Goal: Information Seeking & Learning: Check status

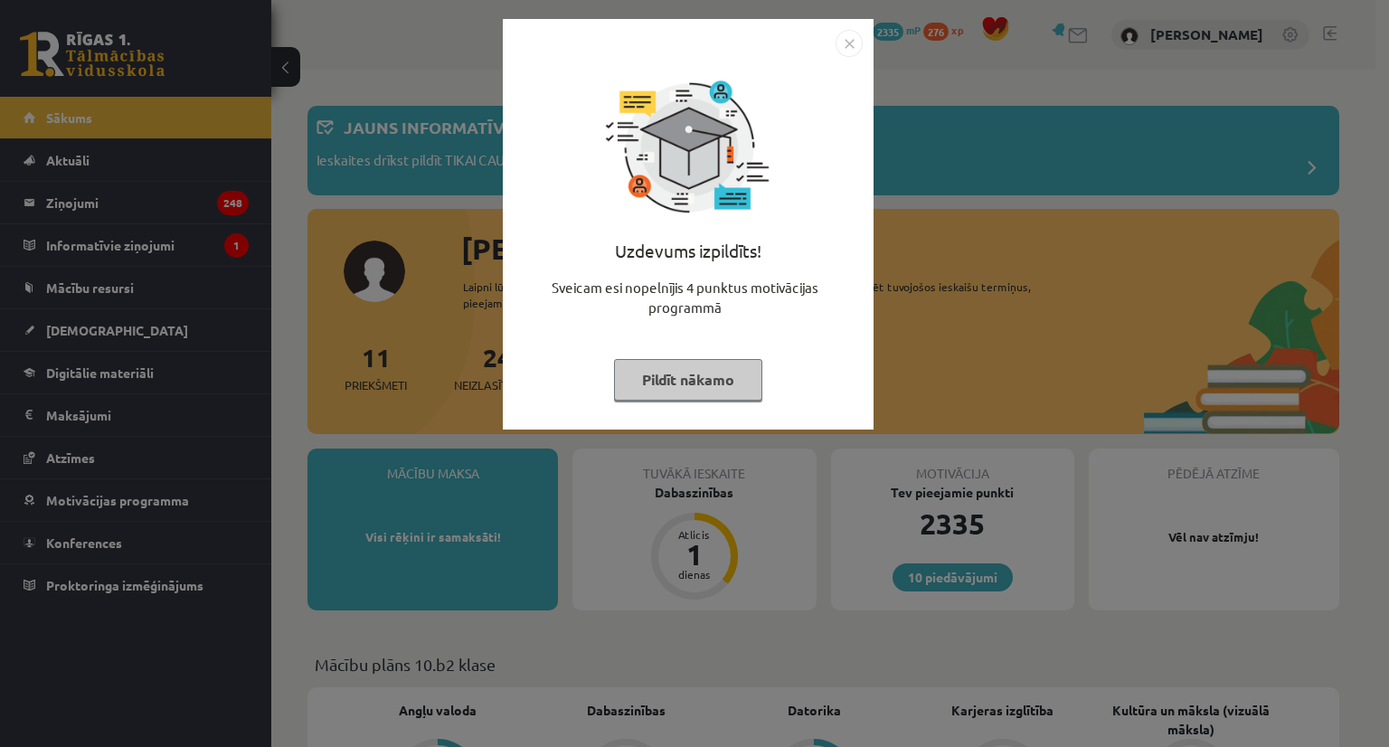
click at [847, 56] on img "Close" at bounding box center [849, 43] width 27 height 27
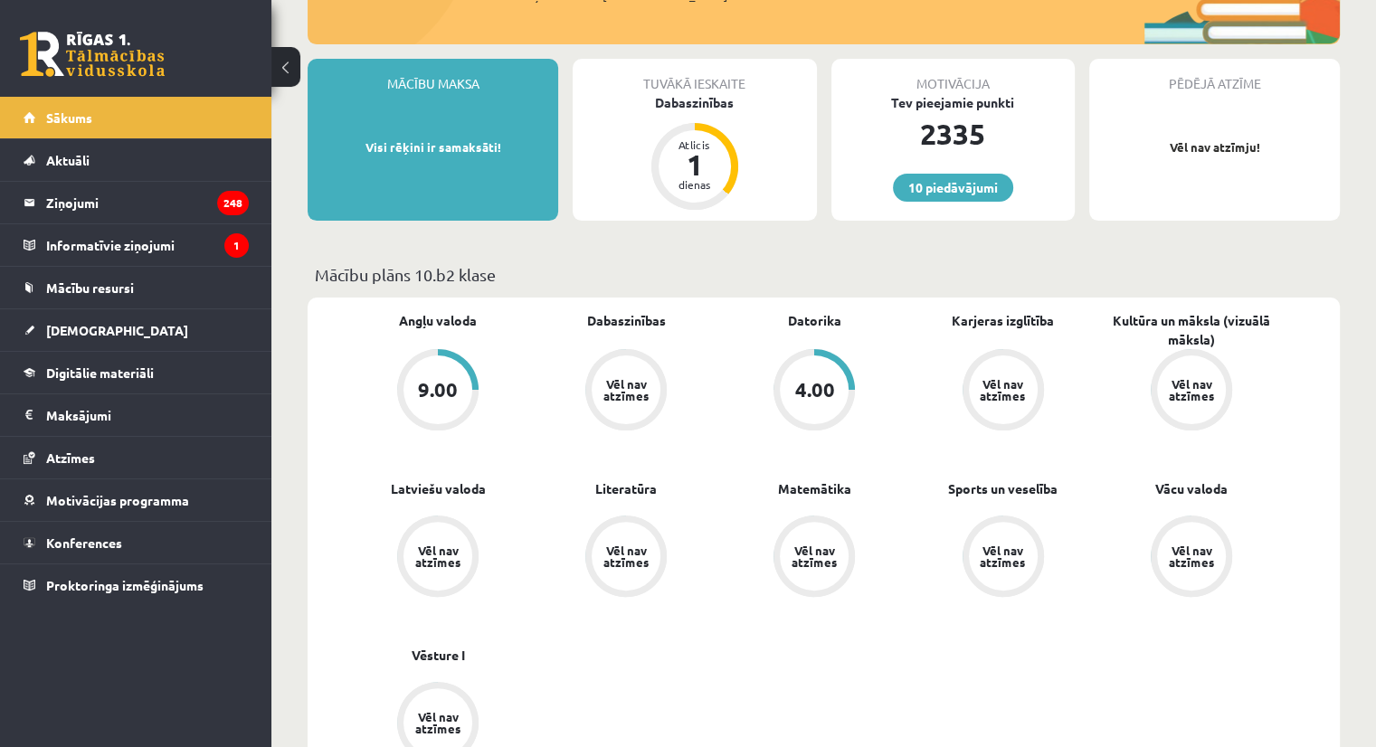
scroll to position [405, 0]
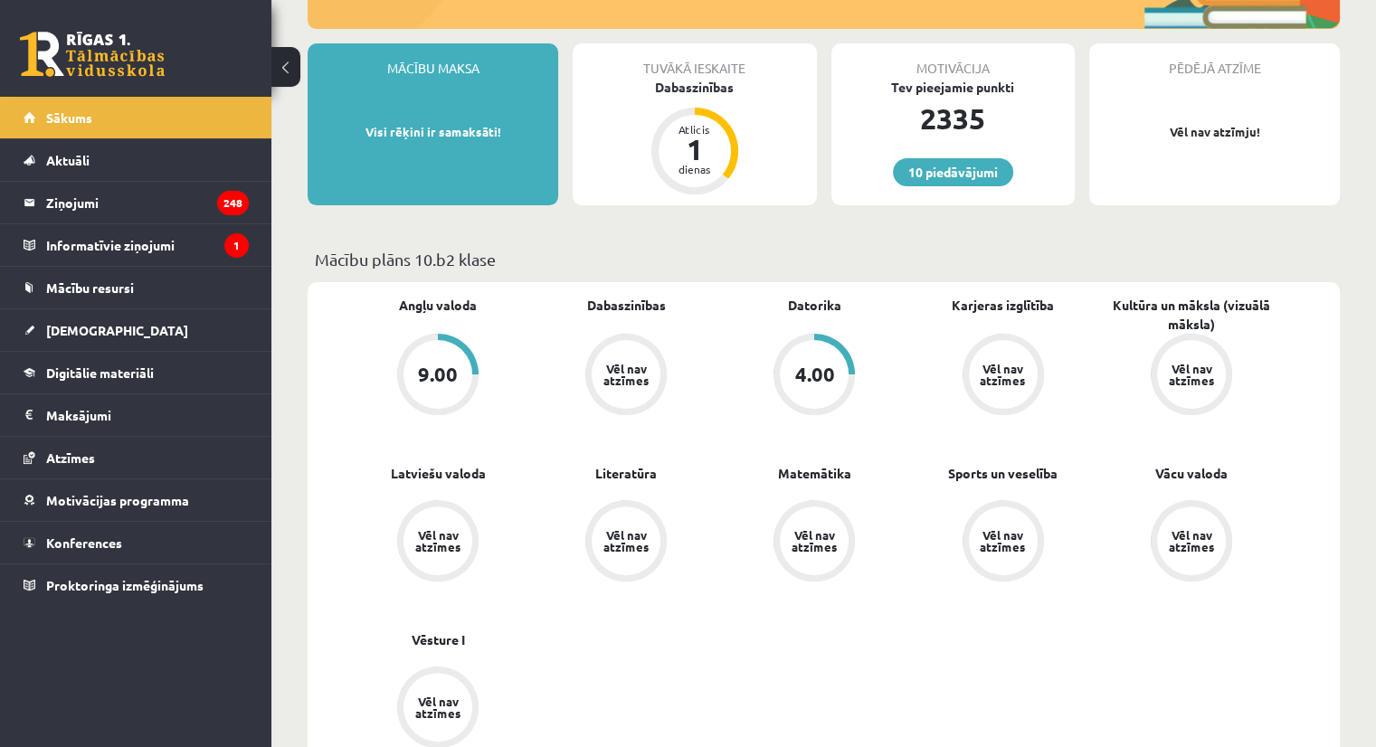
click at [434, 530] on div "Vēl nav atzīmes" at bounding box center [437, 541] width 51 height 24
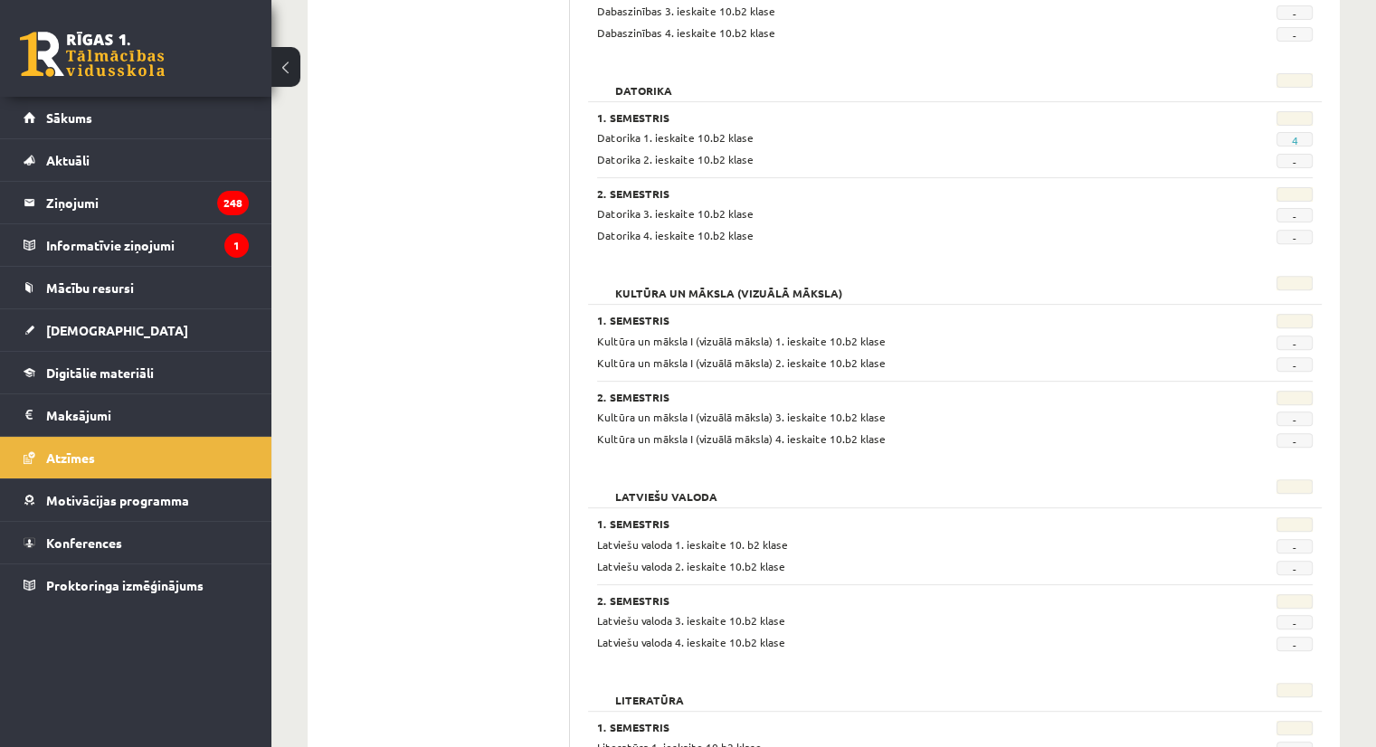
scroll to position [632, 0]
click at [647, 536] on span "Latviešu valoda 1. ieskaite 10. b2 klase" at bounding box center [692, 543] width 191 height 14
click at [666, 486] on h2 "Latviešu valoda" at bounding box center [666, 487] width 138 height 18
